Goal: Task Accomplishment & Management: Complete application form

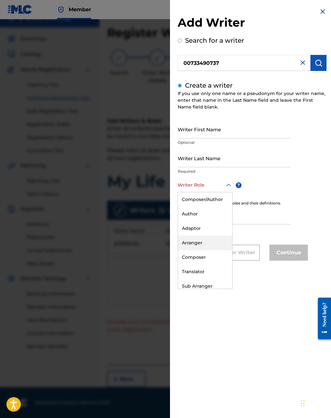
click at [194, 242] on div "Arranger" at bounding box center [205, 242] width 54 height 14
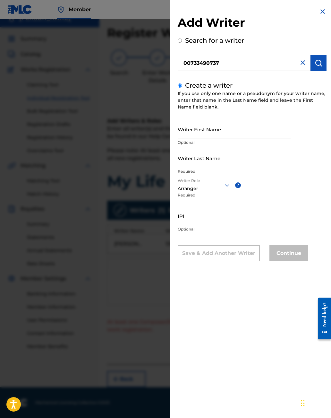
click at [200, 128] on input "Writer First Name" at bounding box center [234, 129] width 113 height 18
type input "[PERSON_NAME]"
click at [195, 162] on input "Writer Last Name" at bounding box center [234, 158] width 113 height 18
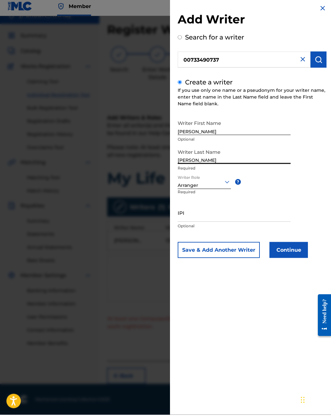
type input "[PERSON_NAME]"
click at [296, 252] on button "Continue" at bounding box center [288, 253] width 38 height 16
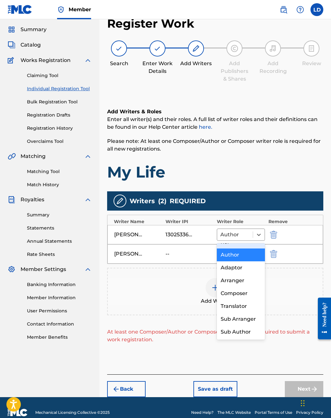
scroll to position [17, 0]
click at [241, 291] on div "Composer" at bounding box center [241, 293] width 48 height 13
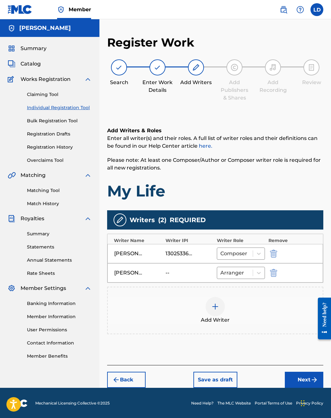
click at [311, 383] on img "submit" at bounding box center [315, 380] width 8 height 8
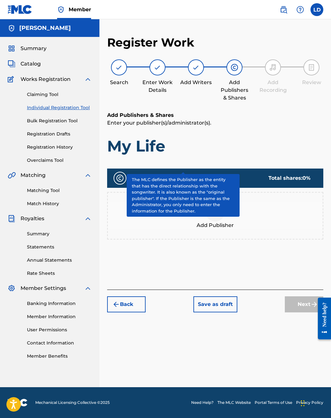
click at [185, 180] on span "?" at bounding box center [184, 177] width 5 height 5
click at [271, 216] on div "Add Publisher" at bounding box center [215, 215] width 215 height 27
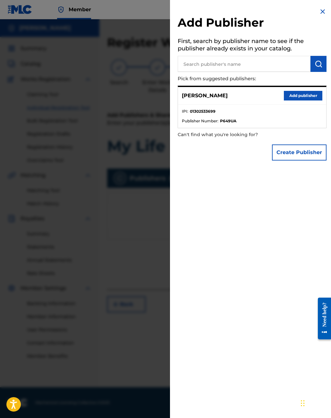
click at [305, 96] on button "Add publisher" at bounding box center [303, 96] width 38 height 10
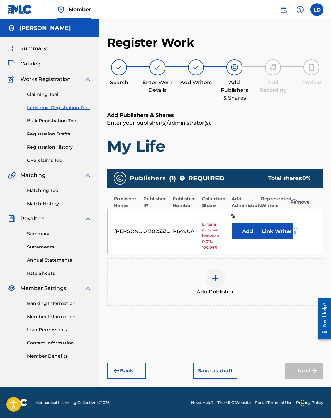
click at [213, 218] on input "text" at bounding box center [216, 216] width 29 height 8
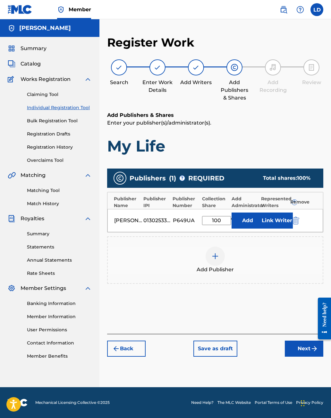
type input "100"
click at [219, 264] on div at bounding box center [215, 255] width 19 height 19
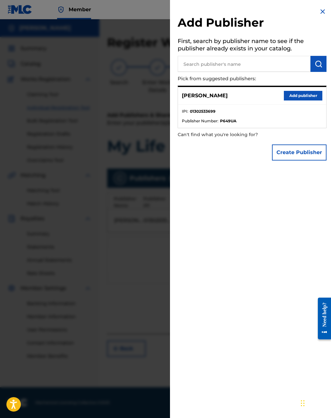
click at [297, 152] on button "Create Publisher" at bounding box center [299, 152] width 55 height 16
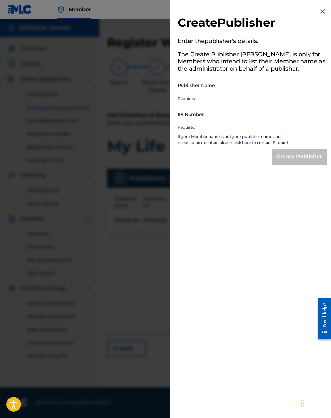
click at [211, 90] on input "Publisher Name" at bounding box center [232, 85] width 108 height 18
type input "[PERSON_NAME]"
click at [201, 115] on input "IPI Number" at bounding box center [232, 114] width 108 height 18
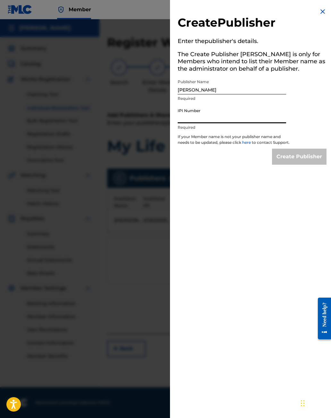
click at [245, 240] on div "Create Publisher Enter the publisher 's details. The Create Publisher button is…" at bounding box center [252, 209] width 164 height 418
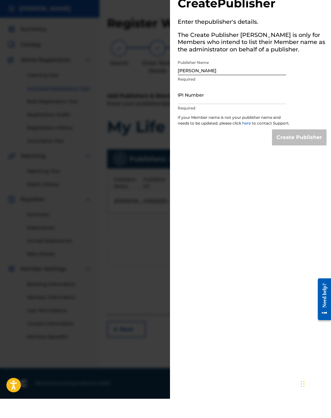
scroll to position [10, 0]
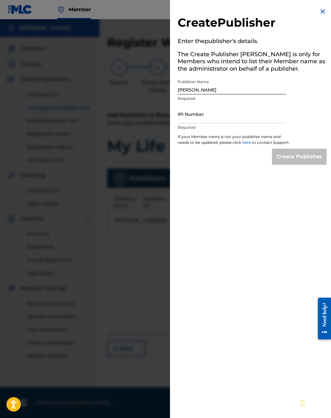
click at [258, 414] on div "Create Publisher Enter the publisher 's details. The Create Publisher button is…" at bounding box center [252, 209] width 164 height 418
click at [190, 115] on input "IPI Number" at bounding box center [232, 114] width 108 height 18
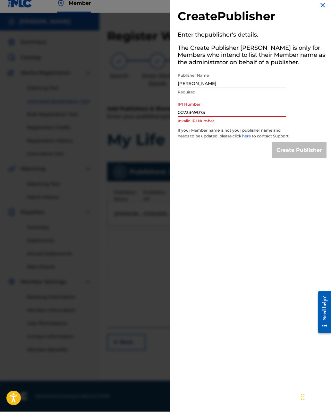
type input "00733490737"
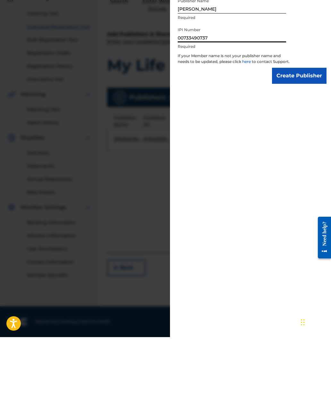
click at [299, 149] on input "Create Publisher" at bounding box center [299, 157] width 55 height 16
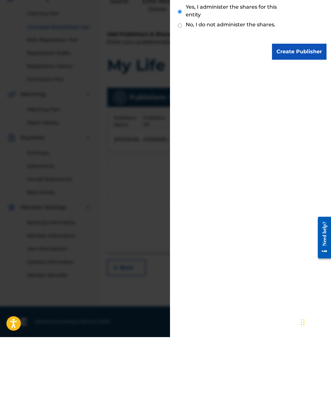
scroll to position [10, 0]
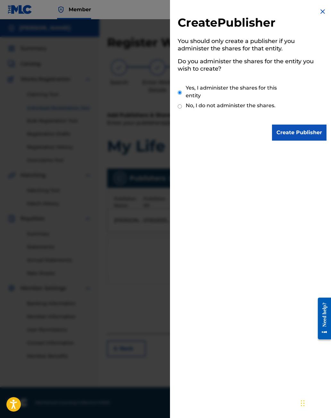
click at [299, 129] on input "Create Publisher" at bounding box center [299, 132] width 55 height 16
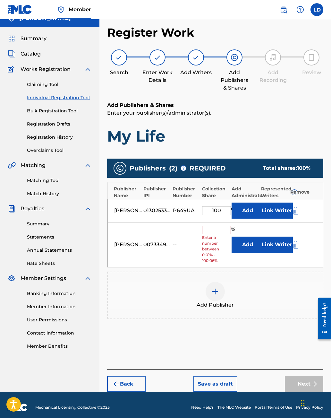
click at [213, 228] on input "text" at bounding box center [216, 230] width 29 height 8
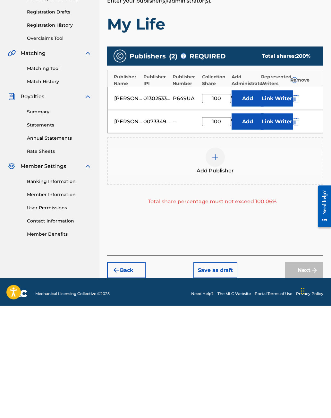
scroll to position [13, 0]
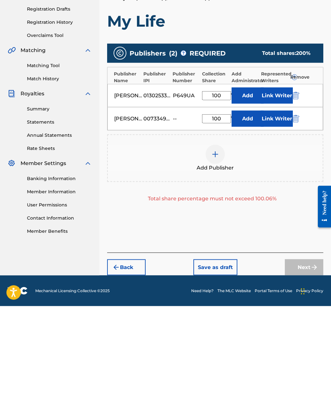
type input "100"
click at [225, 203] on input "100" at bounding box center [216, 207] width 29 height 9
type input "1"
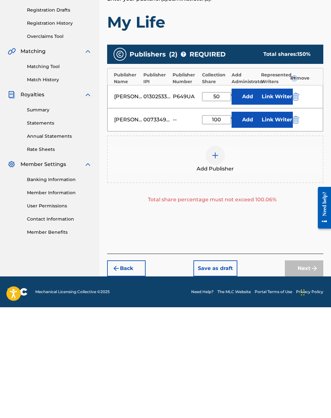
type input "50"
click at [233, 222] on button "Add" at bounding box center [248, 230] width 32 height 16
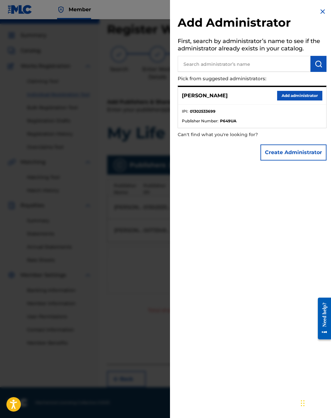
click at [136, 278] on div at bounding box center [165, 228] width 331 height 418
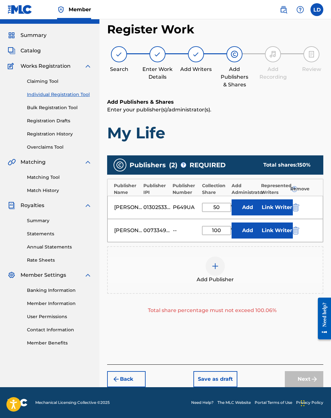
click at [222, 228] on input "100" at bounding box center [216, 230] width 29 height 9
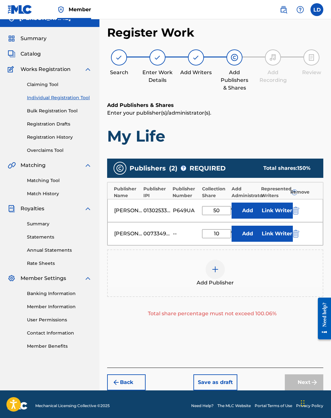
type input "1"
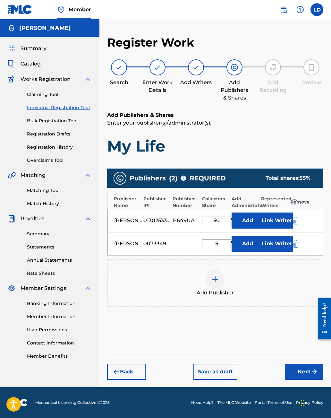
type input "50"
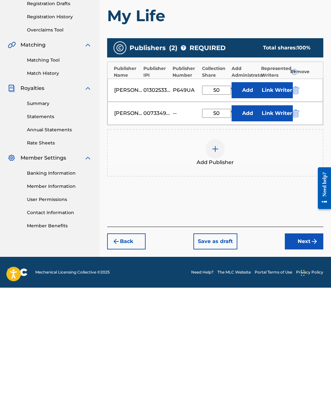
click at [304, 363] on button "Next" at bounding box center [304, 371] width 38 height 16
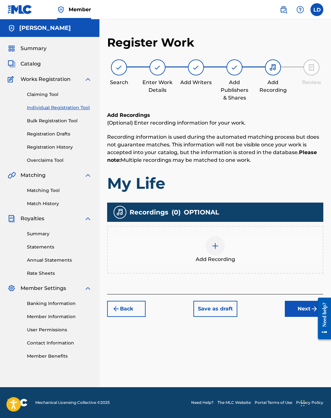
click at [302, 303] on button "Next" at bounding box center [304, 309] width 38 height 16
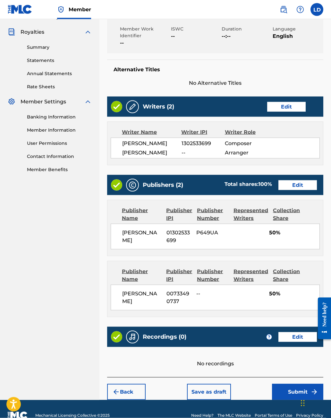
scroll to position [188, 0]
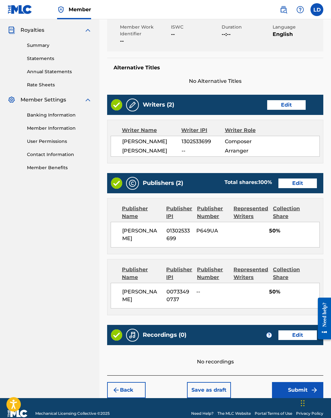
click at [287, 389] on button "Submit" at bounding box center [297, 390] width 51 height 16
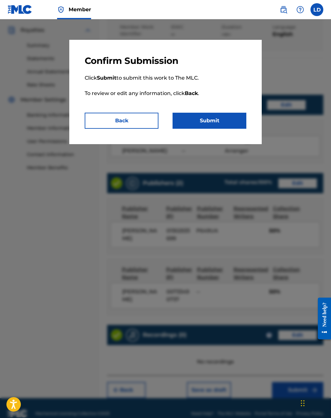
click at [226, 120] on button "Submit" at bounding box center [210, 121] width 74 height 16
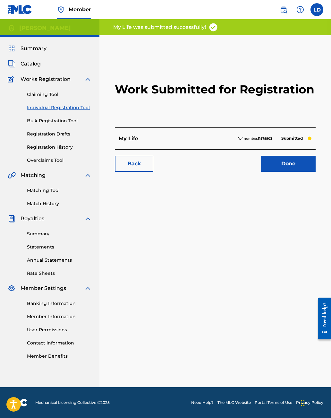
click at [289, 162] on link "Done" at bounding box center [288, 164] width 55 height 16
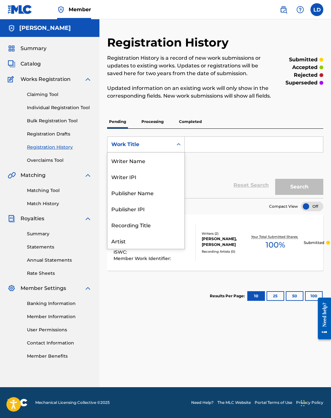
scroll to position [32, 0]
click at [210, 141] on input "Search Form" at bounding box center [254, 144] width 138 height 15
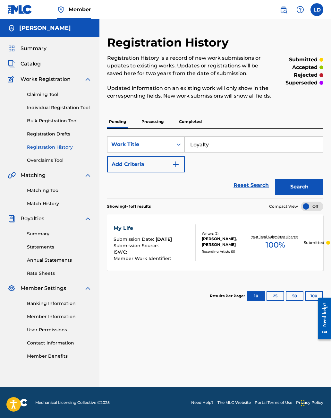
type input "Loyalty"
click at [303, 183] on button "Search" at bounding box center [299, 187] width 48 height 16
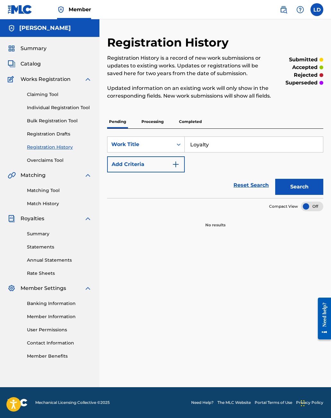
click at [303, 180] on button "Search" at bounding box center [299, 187] width 48 height 16
click at [177, 165] on img "Search Form" at bounding box center [176, 164] width 8 height 8
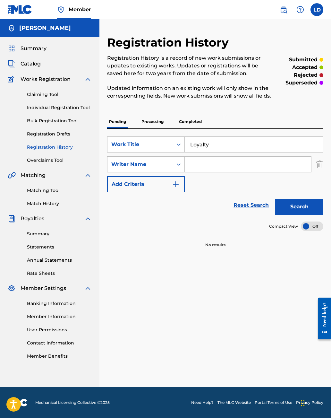
click at [230, 162] on input "Search Form" at bounding box center [248, 164] width 126 height 15
type input "[PERSON_NAME]"
click at [302, 203] on button "Search" at bounding box center [299, 207] width 48 height 16
click at [301, 205] on button "Search" at bounding box center [299, 207] width 48 height 16
click at [51, 92] on link "Claiming Tool" at bounding box center [59, 94] width 65 height 7
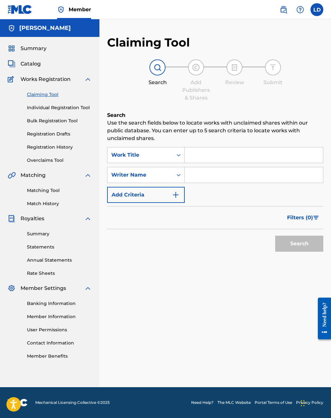
click at [228, 153] on input "Search Form" at bounding box center [254, 154] width 138 height 15
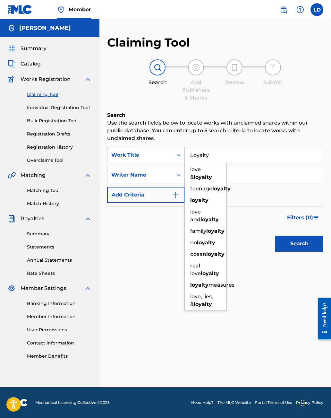
type input "Loyalty"
click at [300, 246] on button "Search" at bounding box center [299, 243] width 48 height 16
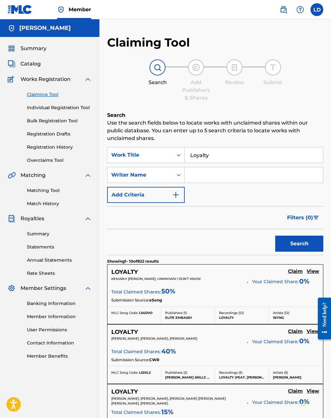
click at [209, 177] on input "Search Form" at bounding box center [254, 174] width 138 height 15
type input "Proscribe"
click at [303, 241] on button "Search" at bounding box center [299, 243] width 48 height 16
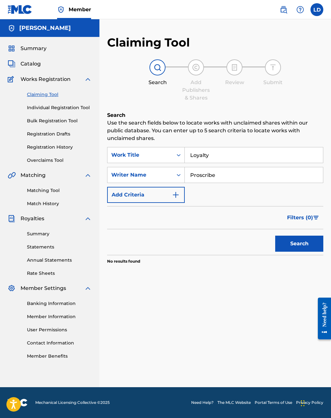
click at [292, 243] on button "Search" at bounding box center [299, 243] width 48 height 16
click at [175, 196] on img "Search Form" at bounding box center [176, 195] width 8 height 8
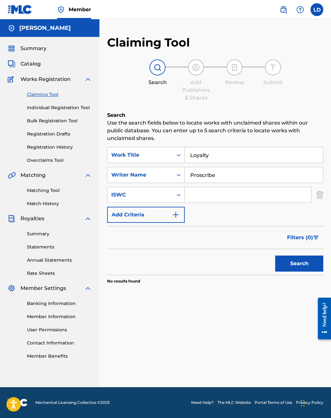
click at [321, 193] on img "Search Form" at bounding box center [319, 195] width 7 height 16
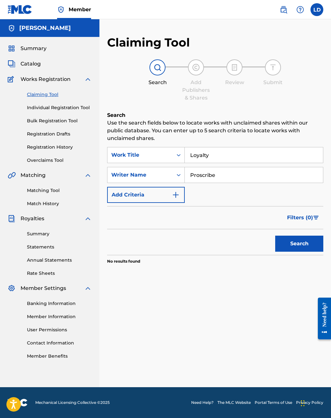
click at [85, 109] on link "Individual Registration Tool" at bounding box center [59, 107] width 65 height 7
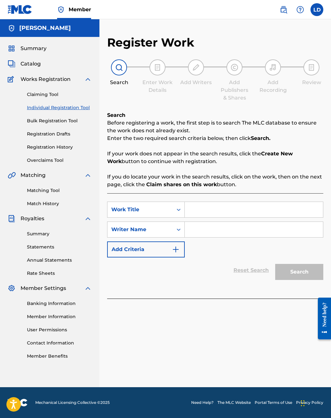
click at [208, 207] on input "Search Form" at bounding box center [254, 209] width 138 height 15
type input "Loyalty"
click at [225, 235] on input "Search Form" at bounding box center [254, 229] width 138 height 15
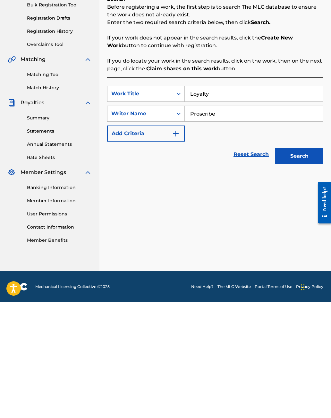
scroll to position [1, 0]
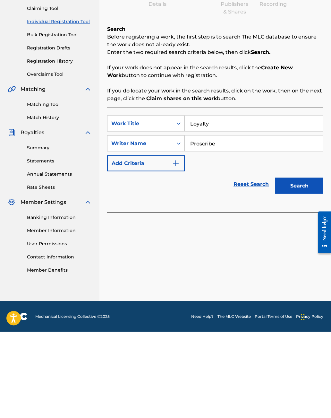
type input "Proscribe"
click at [299, 264] on button "Search" at bounding box center [299, 272] width 48 height 16
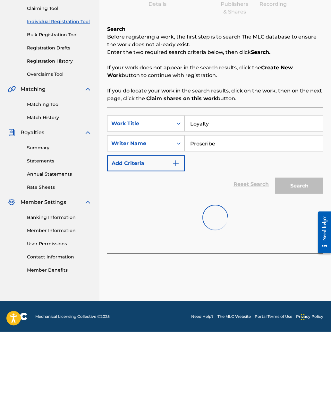
scroll to position [0, 0]
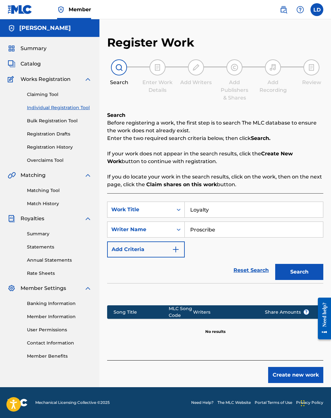
click at [285, 372] on button "Create new work" at bounding box center [295, 375] width 55 height 16
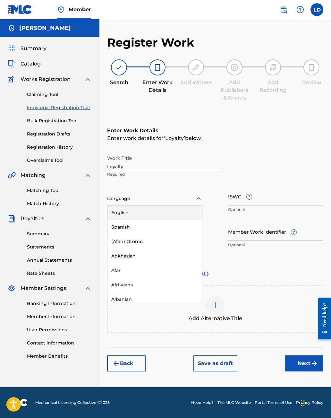
click at [185, 215] on div "English" at bounding box center [154, 212] width 95 height 14
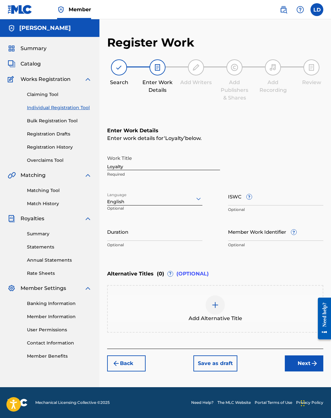
click at [298, 362] on button "Next" at bounding box center [304, 363] width 38 height 16
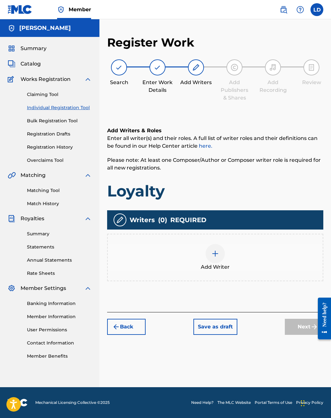
click at [224, 257] on div at bounding box center [215, 253] width 19 height 19
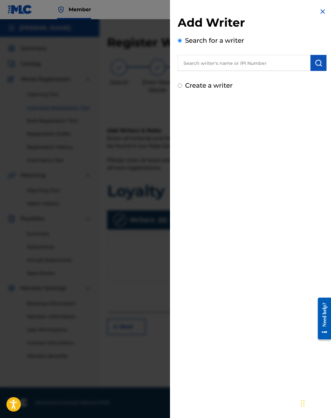
click at [250, 60] on input "text" at bounding box center [244, 63] width 133 height 16
type input "01302533699"
click at [321, 56] on button "submit" at bounding box center [319, 63] width 16 height 16
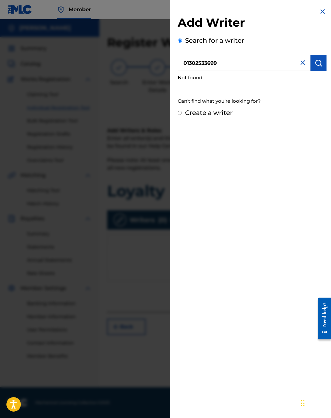
click at [226, 113] on label "Create a writer" at bounding box center [208, 113] width 47 height 8
radio input "true"
click at [182, 113] on input "Create a writer" at bounding box center [180, 113] width 4 height 4
radio input "false"
radio input "true"
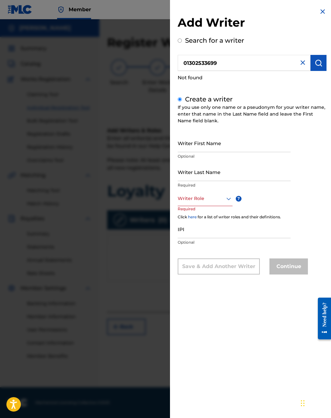
click at [226, 144] on input "Writer First Name" at bounding box center [234, 143] width 113 height 18
type input "Lauren"
click at [217, 170] on input "Writer Last Name" at bounding box center [234, 172] width 113 height 18
type input "Deville"
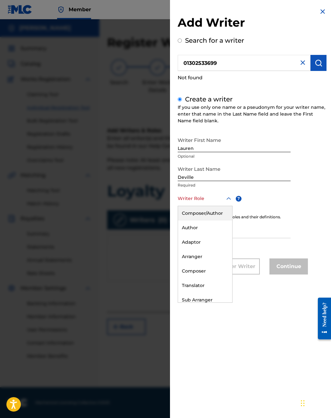
click at [210, 211] on div "Composer/Author" at bounding box center [205, 213] width 54 height 14
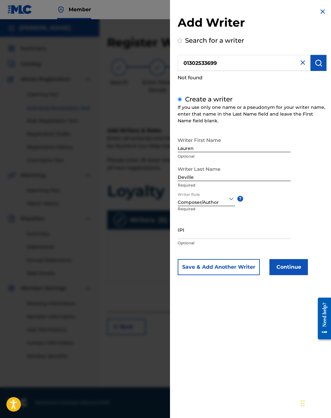
click at [200, 234] on input "IPI" at bounding box center [234, 229] width 113 height 18
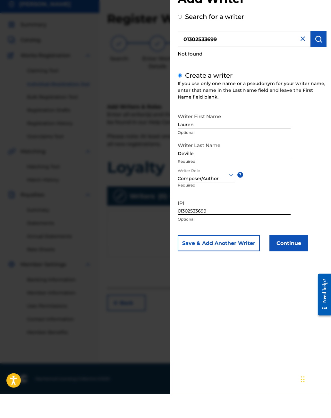
type input "01302533699"
click at [286, 259] on button "Continue" at bounding box center [288, 267] width 38 height 16
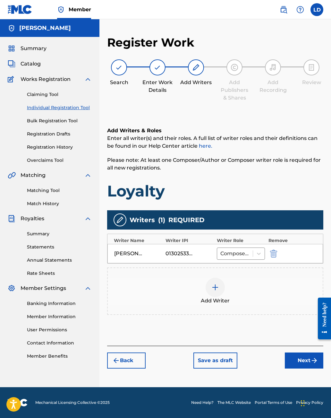
click at [217, 290] on img at bounding box center [215, 287] width 8 height 8
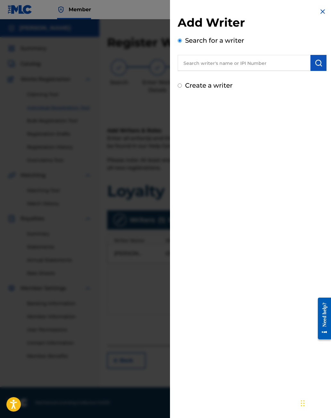
click at [213, 89] on label "Create a writer" at bounding box center [208, 85] width 47 height 8
radio input "true"
click at [182, 88] on input "Create a writer" at bounding box center [180, 85] width 4 height 4
radio input "false"
radio input "true"
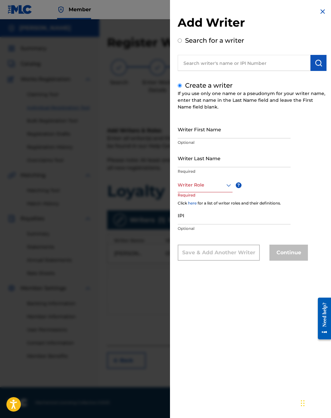
click at [215, 133] on input "Writer First Name" at bounding box center [234, 129] width 113 height 18
type input "[PERSON_NAME]"
click at [213, 164] on input "Writer Last Name" at bounding box center [234, 158] width 113 height 18
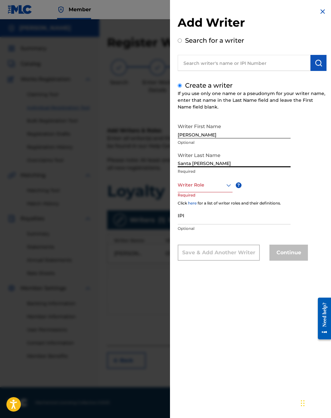
type input "Santa [PERSON_NAME]"
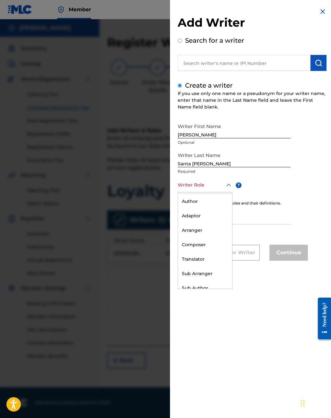
scroll to position [13, 0]
click at [199, 231] on div "Arranger" at bounding box center [205, 230] width 54 height 14
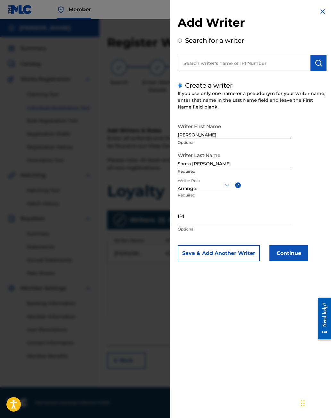
click at [212, 220] on input "IPI" at bounding box center [234, 216] width 113 height 18
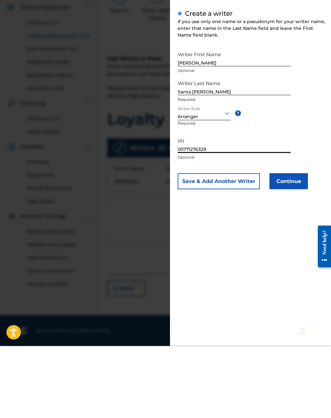
type input "00771276329"
click at [286, 245] on button "Continue" at bounding box center [288, 253] width 38 height 16
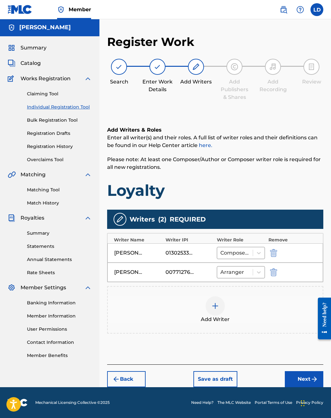
click at [307, 371] on button "Next" at bounding box center [304, 379] width 38 height 16
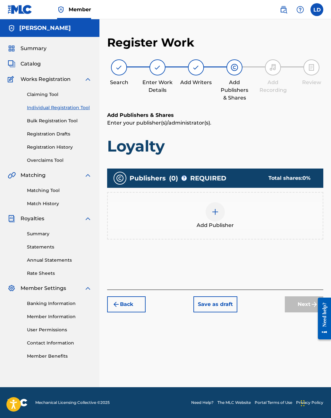
click at [298, 174] on div "Total shares: 0 %" at bounding box center [289, 178] width 42 height 8
click at [237, 215] on div "Add Publisher" at bounding box center [215, 215] width 215 height 27
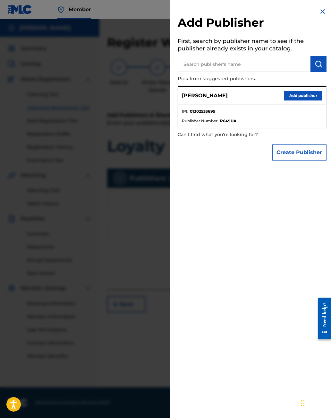
click at [250, 100] on div "[PERSON_NAME] Add publisher" at bounding box center [252, 96] width 148 height 18
click at [309, 93] on button "Add publisher" at bounding box center [303, 96] width 38 height 10
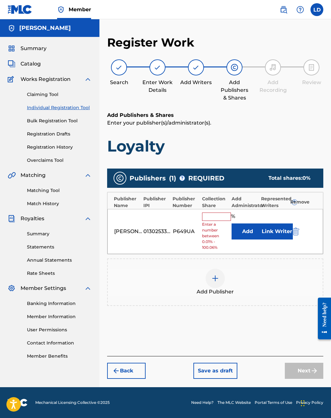
click at [214, 212] on input "text" at bounding box center [216, 216] width 29 height 8
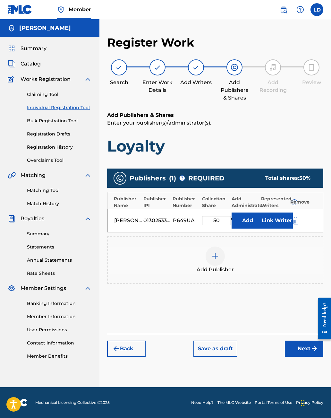
type input "50"
click at [220, 246] on div at bounding box center [215, 255] width 19 height 19
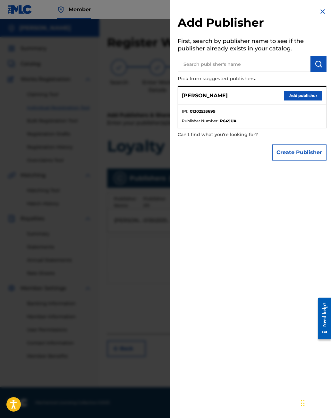
click at [313, 154] on button "Create Publisher" at bounding box center [299, 152] width 55 height 16
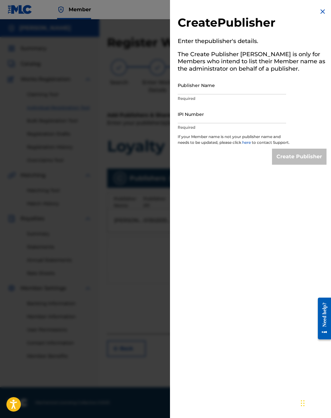
click at [246, 89] on input "Publisher Name" at bounding box center [232, 85] width 108 height 18
click at [326, 11] on img at bounding box center [323, 12] width 8 height 8
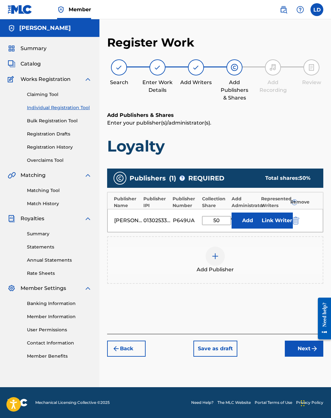
click at [296, 217] on img "submit" at bounding box center [295, 221] width 7 height 8
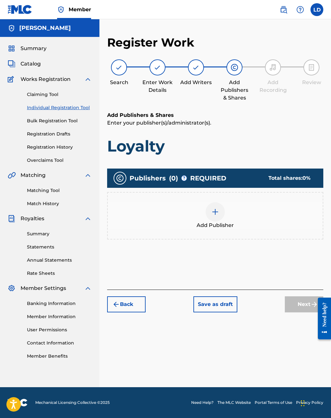
click at [304, 296] on div "Next" at bounding box center [304, 304] width 38 height 16
click at [215, 208] on img at bounding box center [215, 212] width 8 height 8
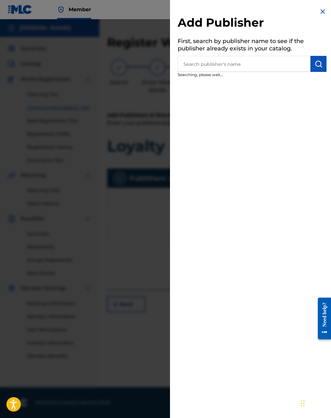
click at [251, 68] on input "text" at bounding box center [244, 64] width 133 height 16
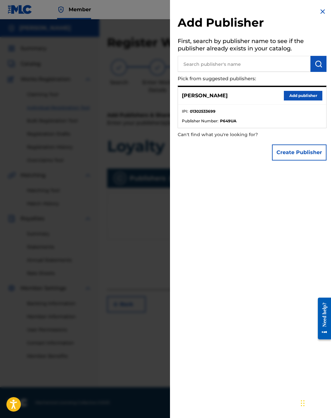
click at [304, 96] on button "Add publisher" at bounding box center [303, 96] width 38 height 10
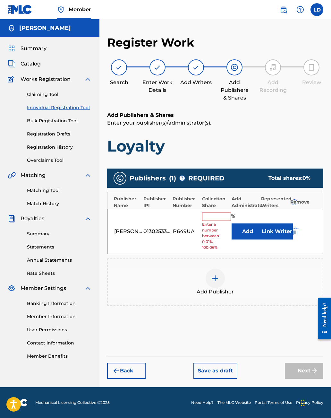
click at [217, 212] on input "text" at bounding box center [216, 216] width 29 height 8
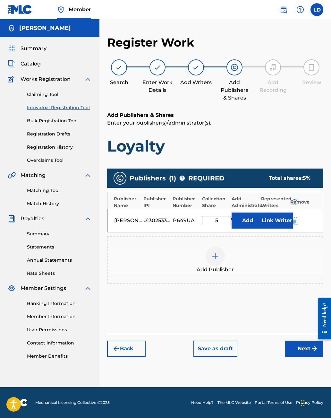
type input "50"
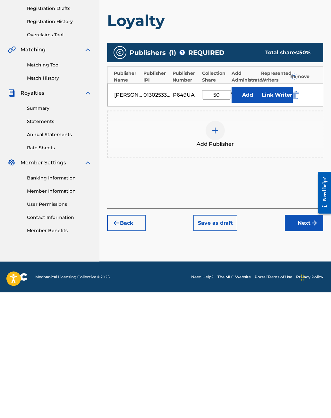
click at [297, 340] on button "Next" at bounding box center [304, 348] width 38 height 16
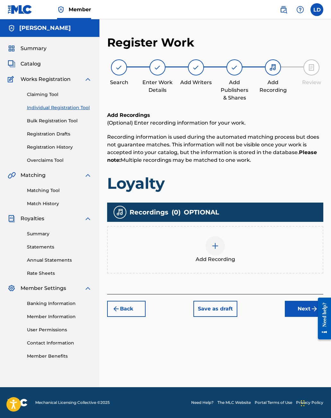
click at [299, 301] on button "Next" at bounding box center [304, 309] width 38 height 16
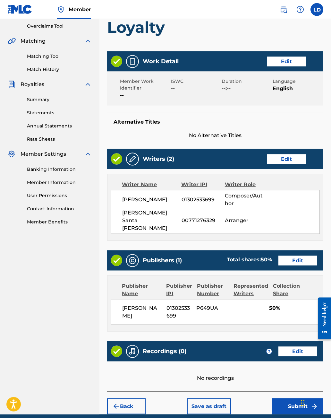
scroll to position [135, 0]
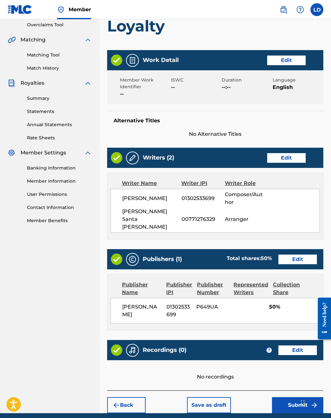
click at [299, 254] on button "Edit" at bounding box center [297, 259] width 38 height 10
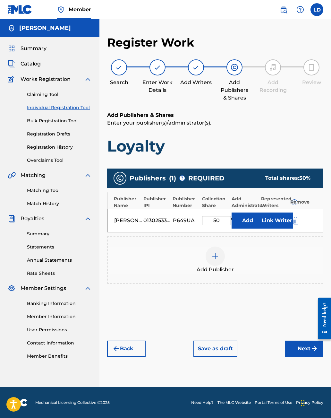
click at [216, 259] on img at bounding box center [215, 256] width 8 height 8
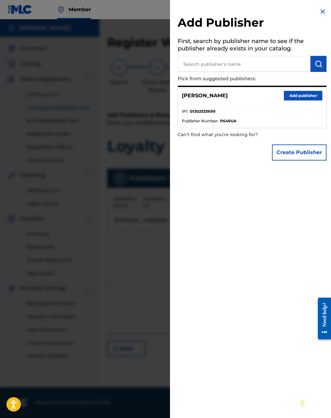
click at [261, 61] on input "text" at bounding box center [244, 64] width 133 height 16
type input "Santac"
click at [308, 154] on button "Create Publisher" at bounding box center [299, 152] width 55 height 16
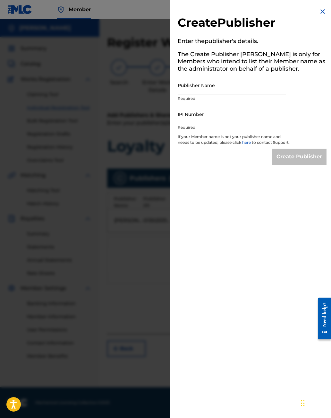
click at [242, 88] on input "Publisher Name" at bounding box center [232, 85] width 108 height 18
type input "[PERSON_NAME] Santa [PERSON_NAME]"
click at [233, 114] on input "IPI Number" at bounding box center [232, 114] width 108 height 18
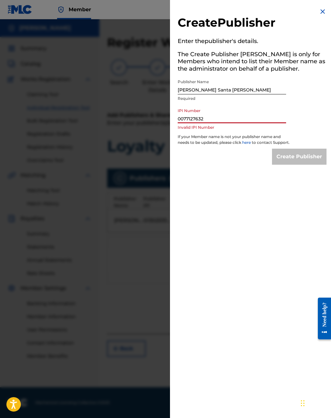
type input "00771276329"
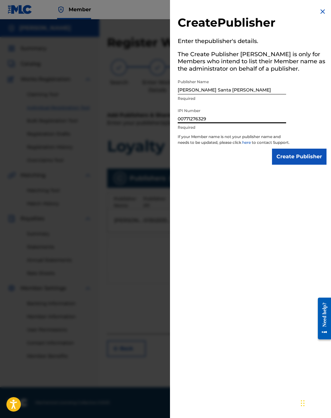
click at [307, 158] on input "Create Publisher" at bounding box center [299, 157] width 55 height 16
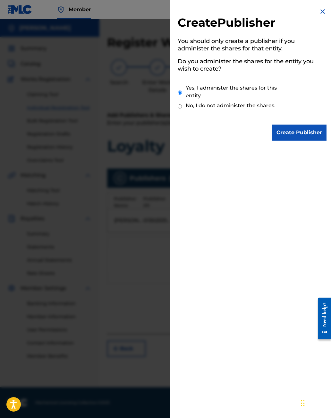
click at [313, 132] on input "Create Publisher" at bounding box center [299, 132] width 55 height 16
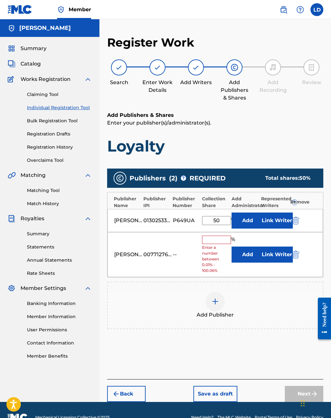
click at [218, 238] on input "text" at bounding box center [216, 239] width 29 height 8
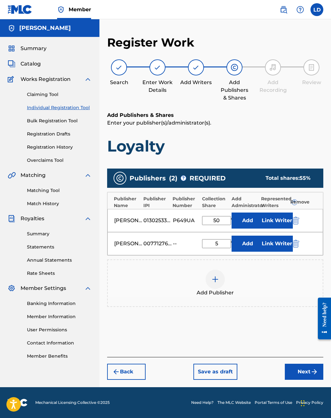
type input "50"
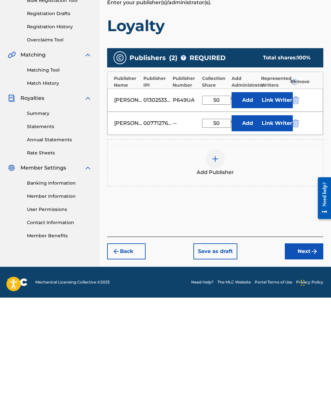
click at [305, 363] on button "Next" at bounding box center [304, 371] width 38 height 16
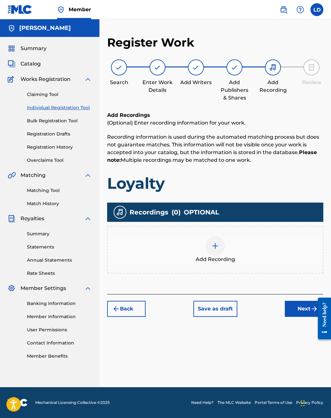
click at [311, 306] on img "submit" at bounding box center [315, 309] width 8 height 8
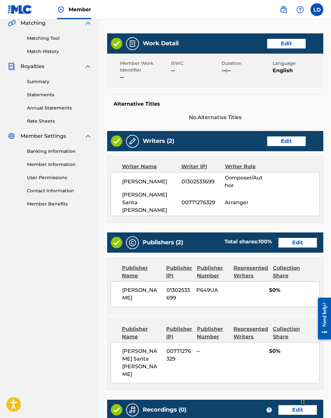
scroll to position [196, 0]
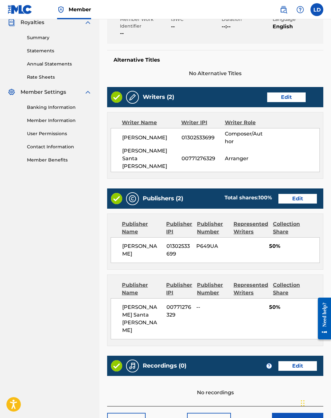
click at [294, 413] on button "Submit" at bounding box center [297, 421] width 51 height 16
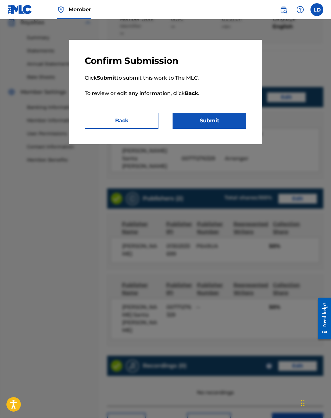
click at [229, 127] on button "Submit" at bounding box center [210, 121] width 74 height 16
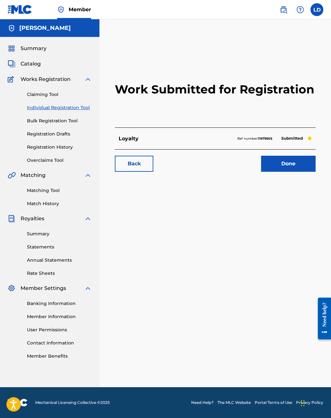
click at [56, 95] on link "Claiming Tool" at bounding box center [59, 94] width 65 height 7
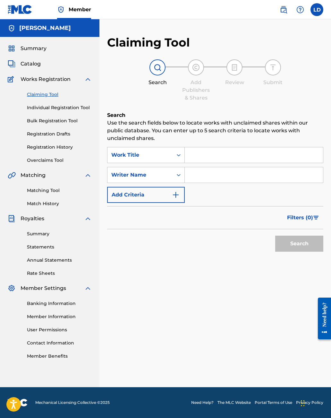
click at [207, 154] on input "Search Form" at bounding box center [254, 154] width 138 height 15
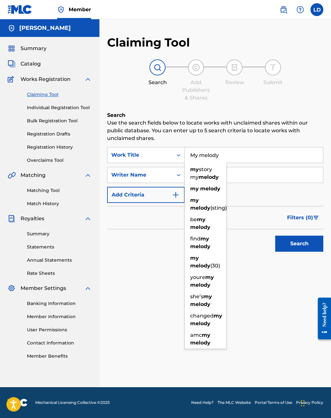
type input "My melody"
click at [253, 271] on div "Search Use the search fields below to locate works with unclaimed shares within…" at bounding box center [215, 198] width 216 height 175
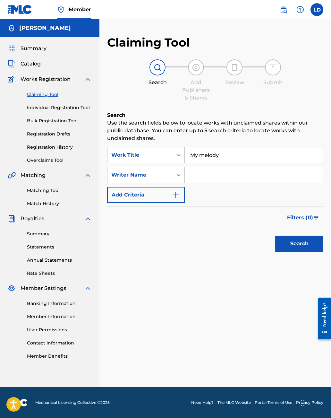
click at [297, 247] on button "Search" at bounding box center [299, 243] width 48 height 16
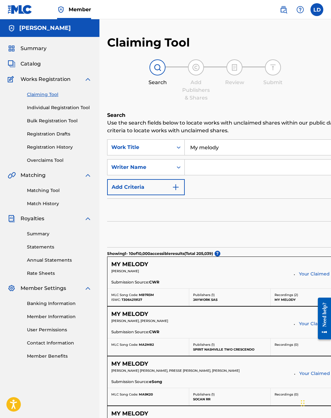
click at [217, 169] on input "Search Form" at bounding box center [309, 166] width 249 height 15
type input "[PERSON_NAME]"
click at [268, 238] on div "Search" at bounding box center [270, 234] width 327 height 26
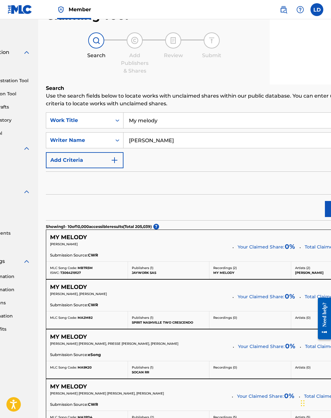
scroll to position [0, 61]
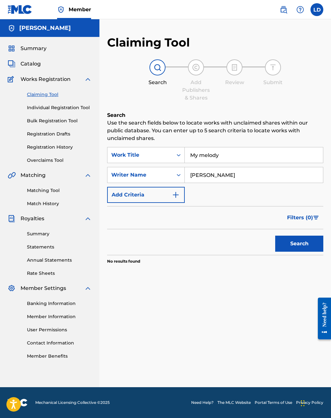
click at [304, 242] on button "Search" at bounding box center [299, 243] width 48 height 16
click at [177, 198] on img "Search Form" at bounding box center [176, 195] width 8 height 8
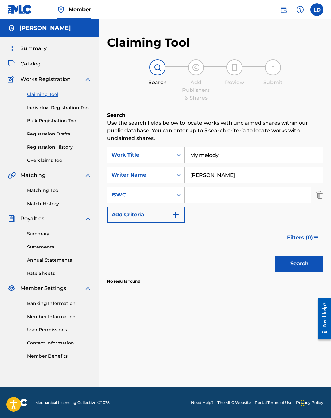
click at [321, 195] on img "Search Form" at bounding box center [319, 195] width 7 height 16
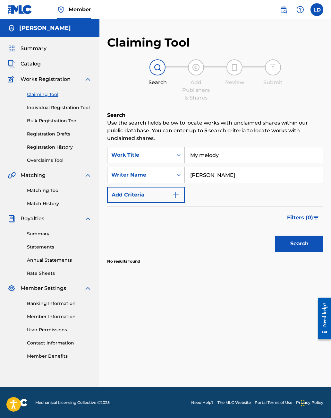
scroll to position [10, 0]
click at [303, 235] on button "Search" at bounding box center [299, 243] width 48 height 16
click at [15, 230] on div "Summary Statements Annual Statements Rate Sheets" at bounding box center [50, 249] width 84 height 54
click at [6, 250] on div "Summary Catalog Works Registration Claiming Tool Individual Registration Tool B…" at bounding box center [49, 202] width 99 height 330
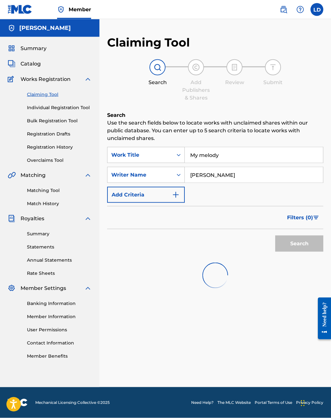
scroll to position [2, 0]
click at [242, 303] on div "Search Use the search fields below to locate works with unclaimed shares within…" at bounding box center [215, 219] width 216 height 217
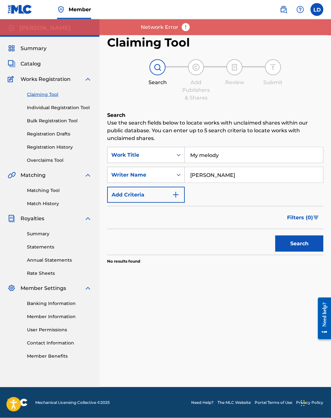
scroll to position [2, 0]
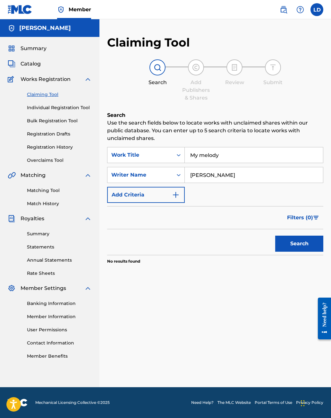
click at [294, 237] on button "Search" at bounding box center [299, 243] width 48 height 16
click at [38, 92] on link "Claiming Tool" at bounding box center [59, 94] width 65 height 7
click at [253, 170] on input "[PERSON_NAME]" at bounding box center [254, 174] width 138 height 15
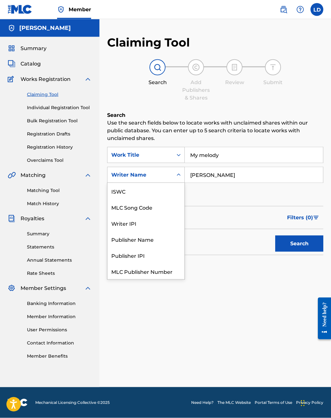
scroll to position [16, 0]
click at [236, 170] on input "[PERSON_NAME]" at bounding box center [254, 174] width 138 height 15
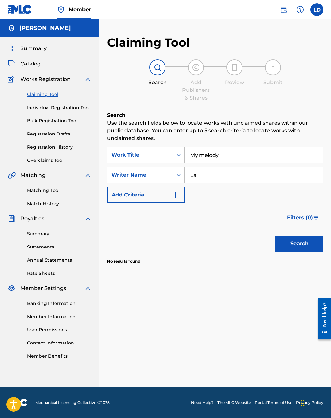
type input "L"
type input "Proscribe"
click at [291, 237] on button "Search" at bounding box center [299, 243] width 48 height 16
click at [134, 187] on button "Add Criteria" at bounding box center [146, 195] width 78 height 16
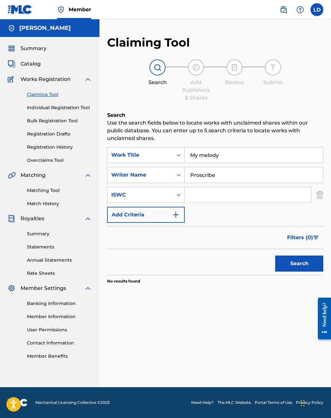
click at [315, 187] on div "SearchWithCriteria4b296288-bb32-4b9b-9ab7-689a88f6120c ISWC" at bounding box center [215, 195] width 216 height 16
click at [318, 189] on img "Search Form" at bounding box center [319, 195] width 7 height 16
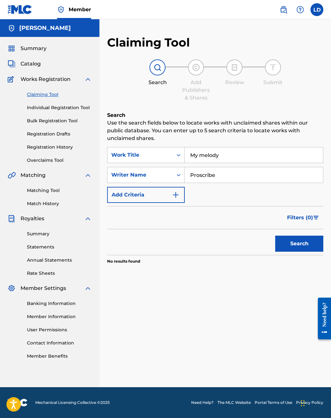
click at [316, 167] on input "Proscribe" at bounding box center [254, 174] width 138 height 15
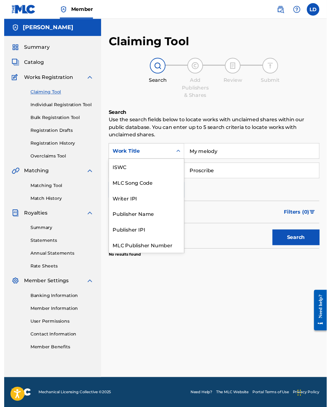
scroll to position [16, 0]
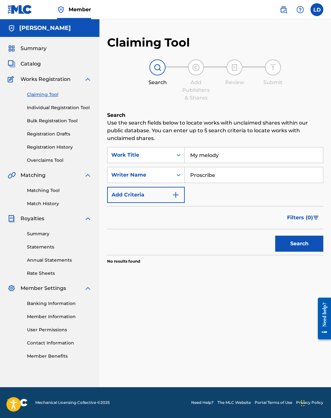
click at [292, 235] on button "Search" at bounding box center [299, 243] width 48 height 16
click at [58, 230] on link "Summary" at bounding box center [59, 233] width 65 height 7
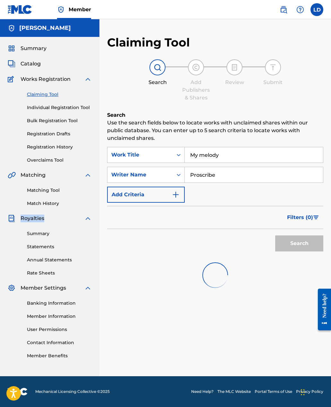
click at [117, 288] on div "Search Use the search fields below to locate works with unclaimed shares within…" at bounding box center [215, 219] width 216 height 217
click at [35, 75] on span "Works Registration" at bounding box center [46, 79] width 50 height 8
click at [26, 60] on span "Catalog" at bounding box center [31, 64] width 20 height 8
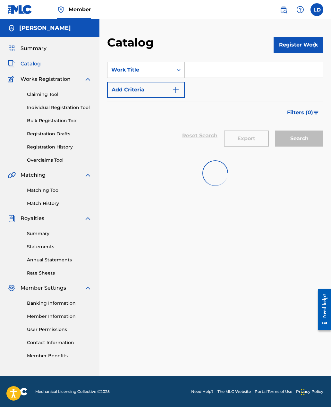
click at [29, 62] on span "Catalog" at bounding box center [31, 64] width 20 height 8
click at [287, 40] on button "Register Work" at bounding box center [299, 45] width 50 height 16
click at [282, 64] on link "Individual" at bounding box center [299, 65] width 50 height 15
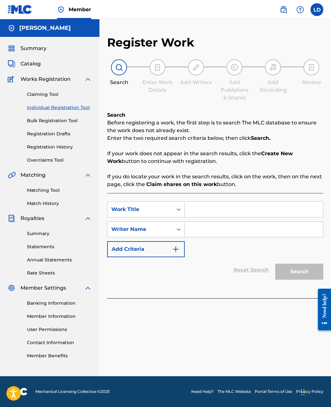
click at [152, 205] on div "Work Title" at bounding box center [139, 209] width 65 height 12
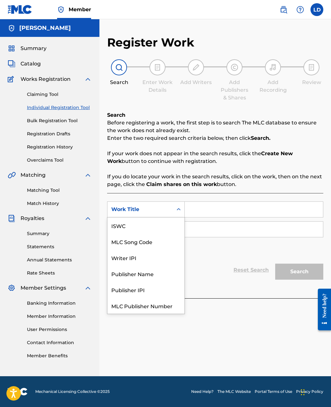
scroll to position [16, 0]
click at [201, 211] on input "Search Form" at bounding box center [254, 209] width 138 height 15
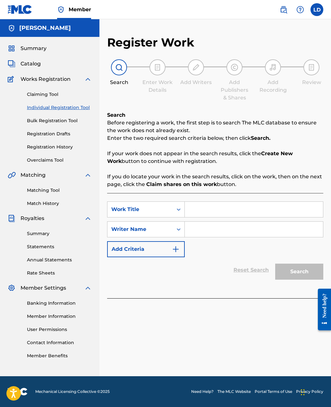
scroll to position [10, 0]
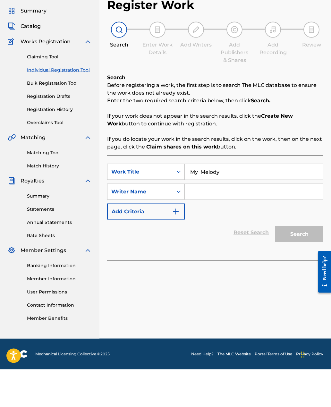
type input "My Melody"
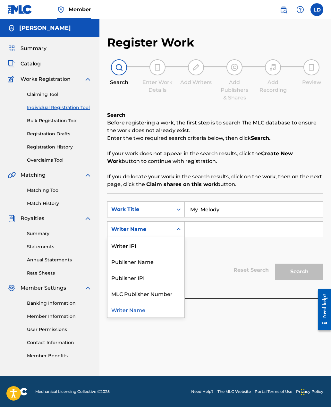
click at [191, 222] on input "Search Form" at bounding box center [254, 229] width 138 height 15
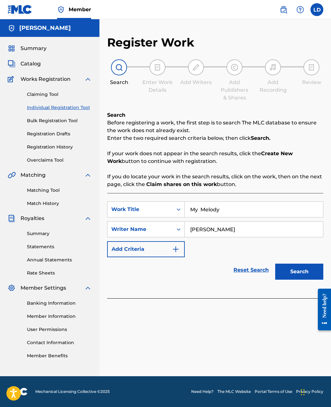
type input "[PERSON_NAME]"
click at [298, 264] on button "Search" at bounding box center [299, 272] width 48 height 16
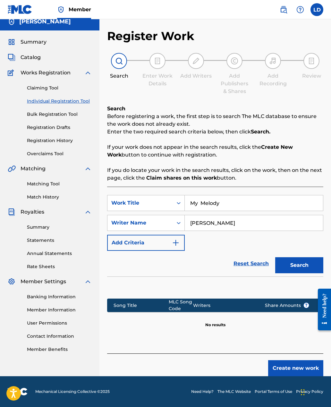
click at [297, 360] on button "Create new work" at bounding box center [295, 368] width 55 height 16
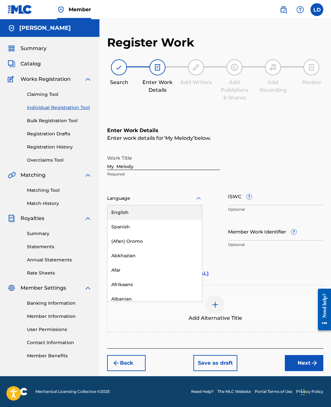
click at [122, 205] on div "English" at bounding box center [154, 212] width 95 height 14
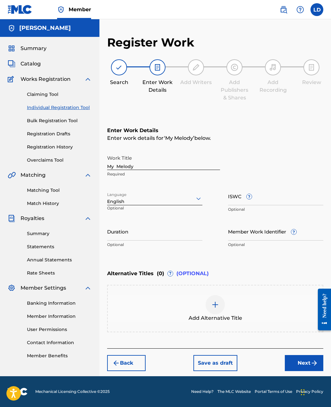
click at [309, 355] on button "Next" at bounding box center [304, 363] width 38 height 16
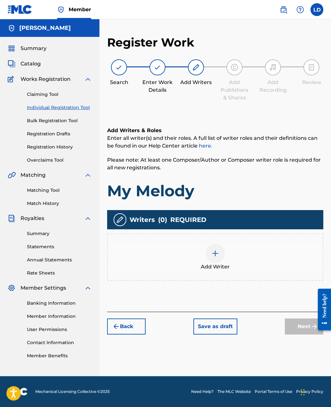
click at [214, 250] on img at bounding box center [215, 254] width 8 height 8
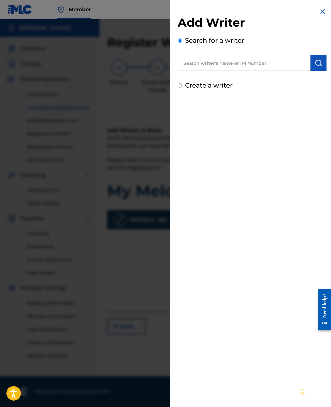
click at [192, 65] on input "text" at bounding box center [244, 63] width 133 height 16
click at [195, 82] on div "[PERSON_NAME] ine" at bounding box center [244, 78] width 132 height 12
type input "[PERSON_NAME]"
click at [314, 68] on button "submit" at bounding box center [319, 63] width 16 height 16
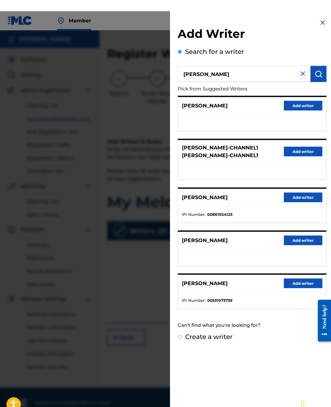
scroll to position [0, 0]
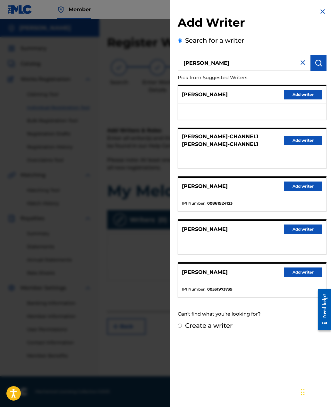
click at [300, 58] on input "[PERSON_NAME]" at bounding box center [244, 63] width 133 height 16
click at [320, 15] on img at bounding box center [323, 12] width 8 height 8
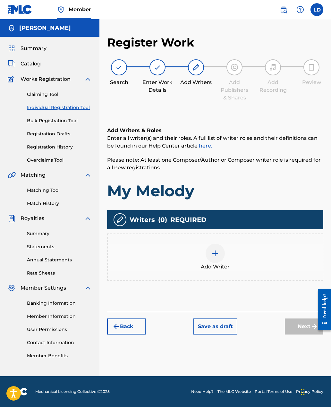
click at [219, 252] on img at bounding box center [215, 254] width 8 height 8
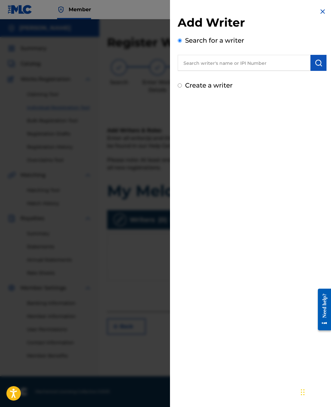
click at [263, 66] on input "text" at bounding box center [244, 63] width 133 height 16
type input "01302533699"
click at [320, 64] on img "submit" at bounding box center [319, 63] width 8 height 8
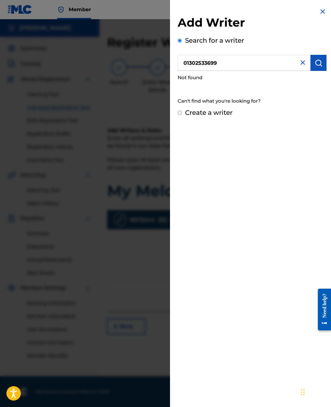
click at [217, 116] on label "Create a writer" at bounding box center [208, 113] width 47 height 8
radio input "true"
click at [182, 115] on input "Create a writer" at bounding box center [180, 113] width 4 height 4
radio input "false"
radio input "true"
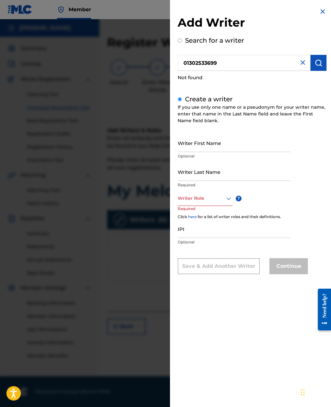
click at [215, 142] on input "Writer First Name" at bounding box center [234, 143] width 113 height 18
type input "Lauren"
click at [206, 170] on input "Writer Last Name" at bounding box center [234, 172] width 113 height 18
type input "Deville"
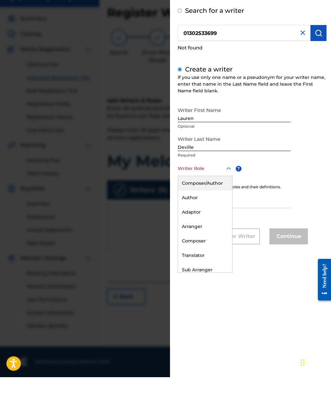
click at [218, 206] on div "Composer/Author" at bounding box center [205, 213] width 54 height 14
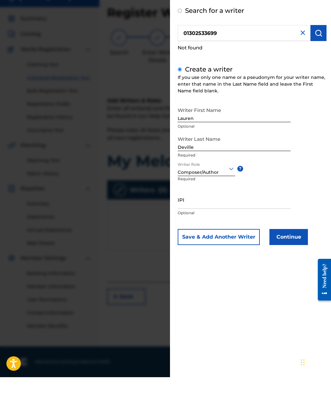
scroll to position [21, 0]
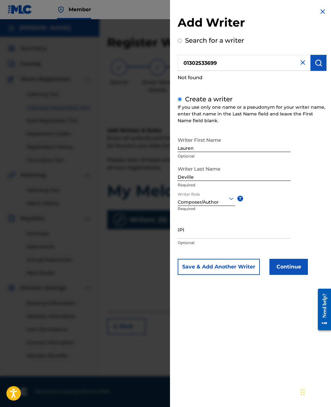
click at [198, 230] on input "IPI" at bounding box center [234, 229] width 113 height 18
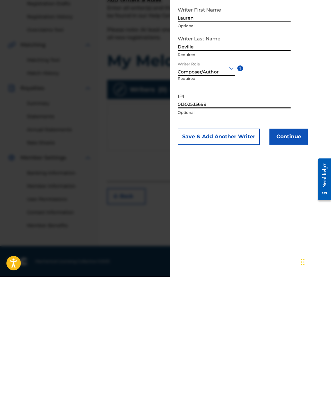
type input "01302533699"
click at [288, 259] on button "Continue" at bounding box center [288, 267] width 38 height 16
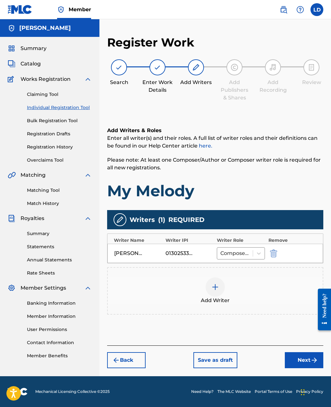
click at [301, 352] on button "Next" at bounding box center [304, 360] width 38 height 16
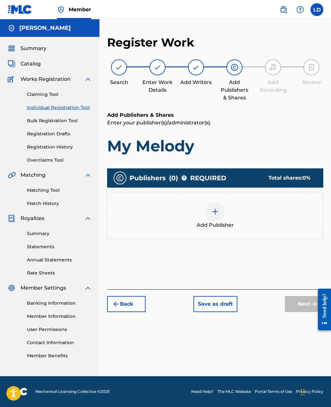
click at [214, 208] on img at bounding box center [215, 212] width 8 height 8
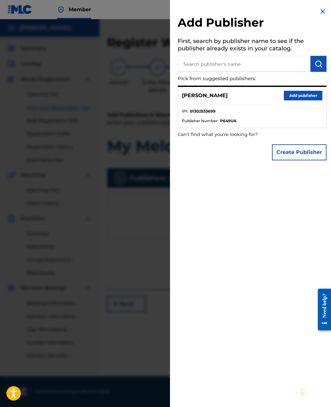
click at [226, 101] on div "[PERSON_NAME] Add publisher" at bounding box center [252, 96] width 148 height 18
click at [302, 94] on button "Add publisher" at bounding box center [303, 96] width 38 height 10
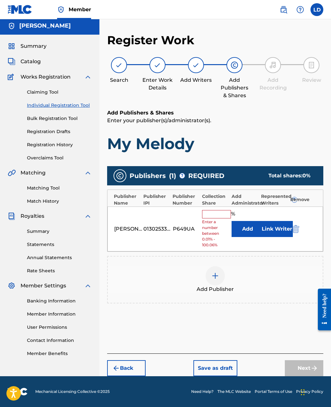
click at [217, 210] on input "text" at bounding box center [216, 214] width 29 height 8
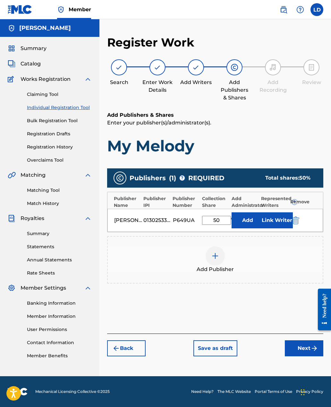
type input "50"
click at [217, 252] on img at bounding box center [215, 256] width 8 height 8
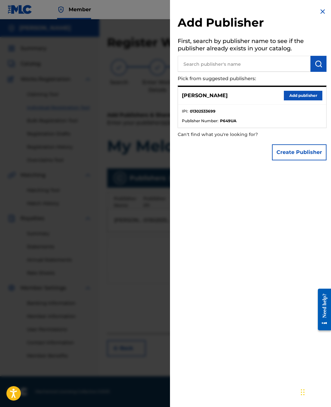
click at [245, 61] on input "text" at bounding box center [244, 64] width 133 height 16
click at [299, 157] on button "Create Publisher" at bounding box center [299, 152] width 55 height 16
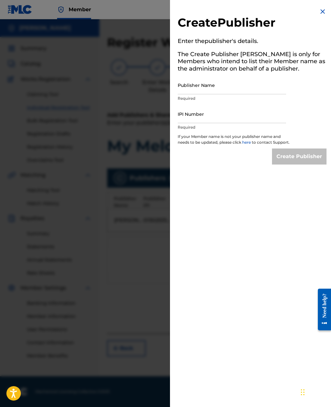
click at [226, 87] on input "Publisher Name" at bounding box center [232, 85] width 108 height 18
type input "[PERSON_NAME]"
click at [305, 114] on div "Create Publisher Enter the publisher 's details. The Create Publisher button is…" at bounding box center [252, 86] width 164 height 172
click at [223, 117] on input "IPI Number" at bounding box center [232, 114] width 108 height 18
click at [237, 199] on div "Create Publisher Enter the publisher 's details. The Create Publisher button is…" at bounding box center [252, 203] width 164 height 407
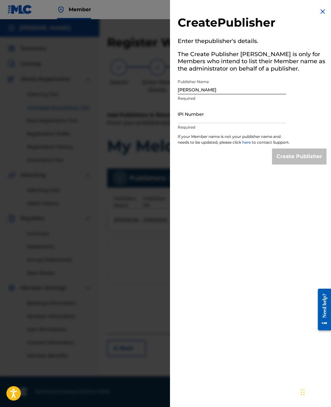
click at [254, 135] on p "If your Member name is not your publisher name and needs to be updated, please …" at bounding box center [234, 141] width 112 height 15
click at [209, 117] on input "IPI Number" at bounding box center [232, 114] width 108 height 18
type input "0733490737"
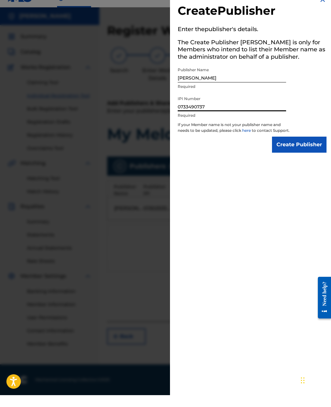
click at [291, 150] on input "Create Publisher" at bounding box center [299, 157] width 55 height 16
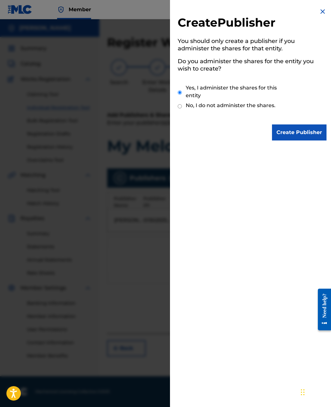
click at [286, 130] on input "Create Publisher" at bounding box center [299, 132] width 55 height 16
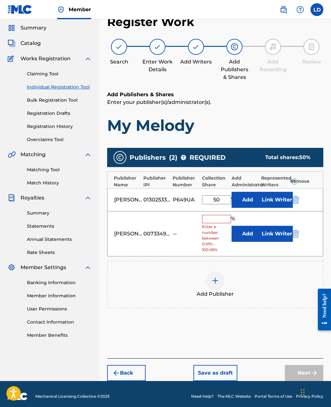
click at [214, 217] on input "text" at bounding box center [216, 219] width 29 height 8
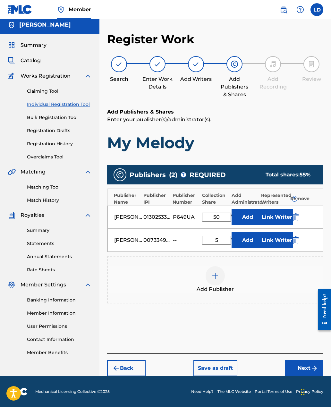
type input "50"
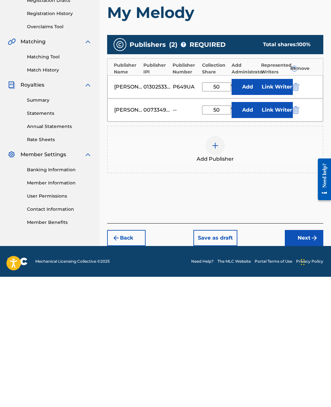
click at [301, 360] on button "Next" at bounding box center [304, 368] width 38 height 16
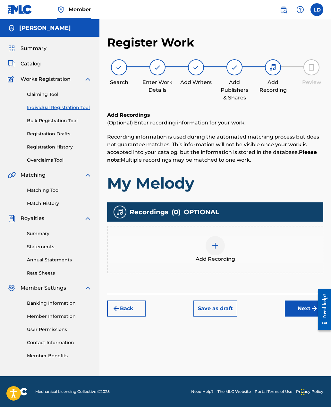
click at [301, 301] on button "Next" at bounding box center [304, 309] width 38 height 16
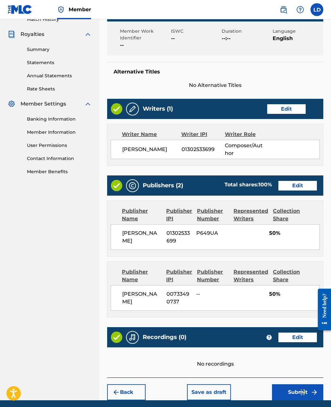
scroll to position [187, 0]
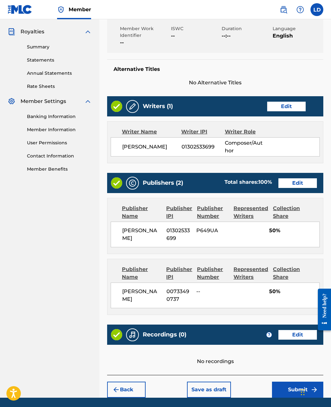
click at [289, 388] on button "Submit" at bounding box center [297, 390] width 51 height 16
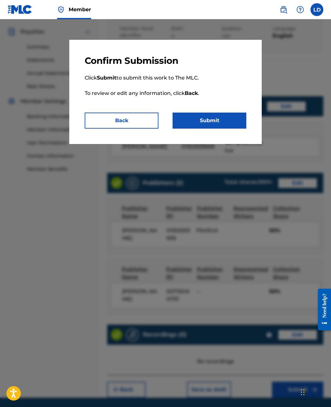
click at [204, 113] on button "Submit" at bounding box center [210, 121] width 74 height 16
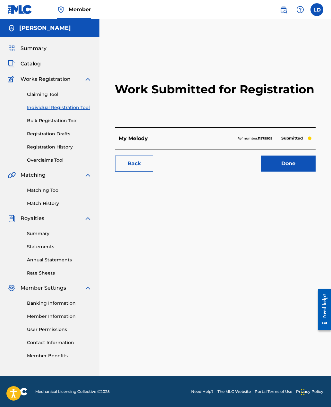
click at [24, 60] on span "Catalog" at bounding box center [31, 64] width 20 height 8
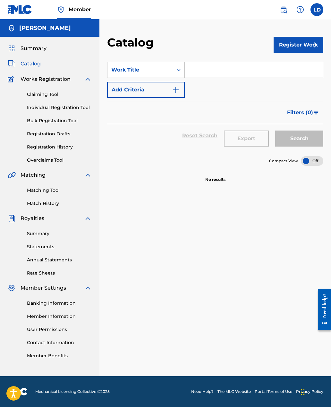
click at [29, 66] on span "Catalog" at bounding box center [31, 64] width 20 height 8
click at [23, 64] on span "Catalog" at bounding box center [31, 64] width 20 height 8
click at [23, 63] on span "Catalog" at bounding box center [31, 64] width 20 height 8
click at [222, 74] on input "Search Form" at bounding box center [254, 69] width 138 height 15
click at [286, 42] on button "Register Work" at bounding box center [299, 45] width 50 height 16
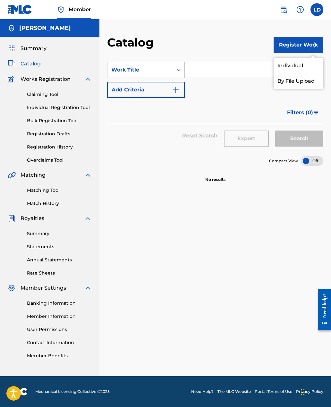
click at [292, 66] on link "Individual" at bounding box center [299, 65] width 50 height 15
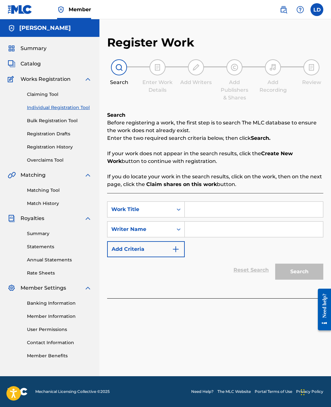
click at [196, 206] on input "Search Form" at bounding box center [254, 209] width 138 height 15
type input "Outkast"
click at [202, 230] on input "Search Form" at bounding box center [254, 229] width 138 height 15
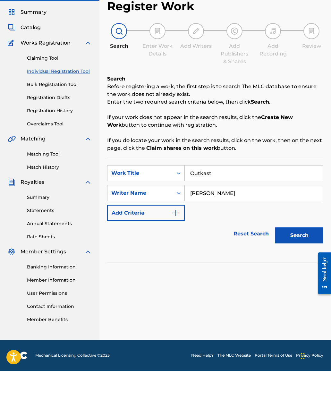
type input "[PERSON_NAME]"
click at [296, 264] on button "Search" at bounding box center [299, 272] width 48 height 16
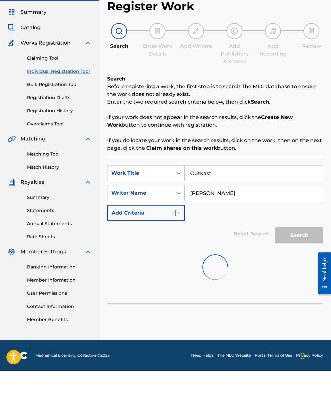
scroll to position [21, 0]
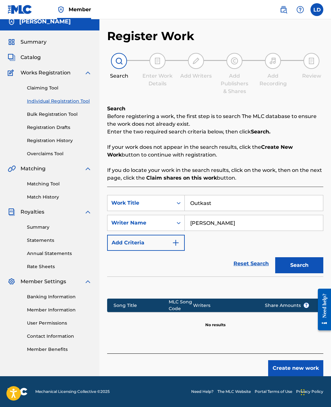
click at [290, 360] on button "Create new work" at bounding box center [295, 368] width 55 height 16
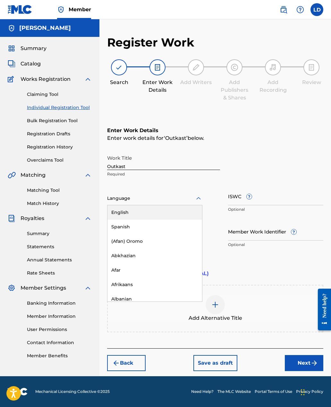
click at [122, 205] on div "English" at bounding box center [154, 212] width 95 height 14
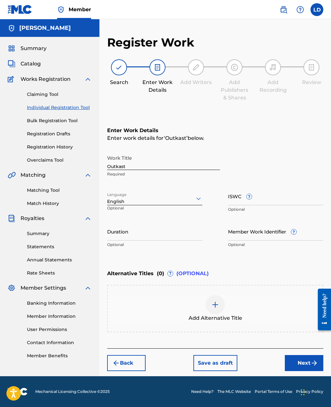
click at [297, 355] on button "Next" at bounding box center [304, 363] width 38 height 16
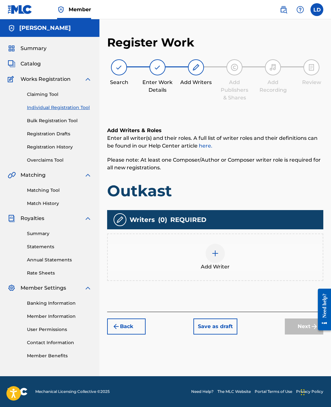
click at [211, 244] on div at bounding box center [215, 253] width 19 height 19
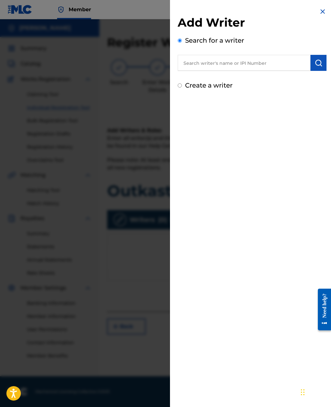
click at [192, 69] on input "text" at bounding box center [244, 63] width 133 height 16
type input "[PERSON_NAME]"
click at [320, 66] on img "submit" at bounding box center [319, 63] width 8 height 8
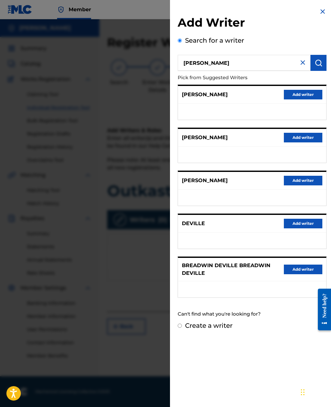
click at [326, 12] on img at bounding box center [323, 12] width 8 height 8
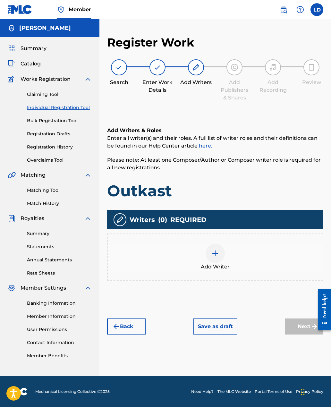
click at [219, 250] on img at bounding box center [215, 254] width 8 height 8
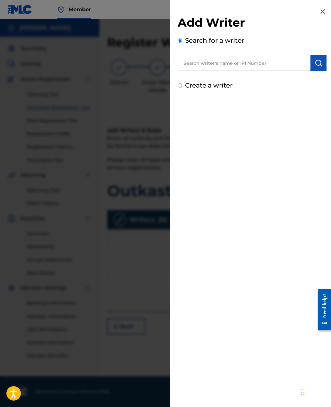
click at [215, 85] on label "Create a writer" at bounding box center [208, 85] width 47 height 8
radio input "true"
click at [182, 85] on input "Create a writer" at bounding box center [180, 85] width 4 height 4
radio input "false"
radio input "true"
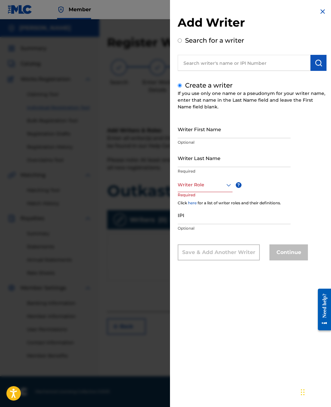
click at [222, 131] on input "Writer First Name" at bounding box center [234, 129] width 113 height 18
type input "Lauren"
click at [209, 160] on input "Writer Last Name" at bounding box center [234, 158] width 113 height 18
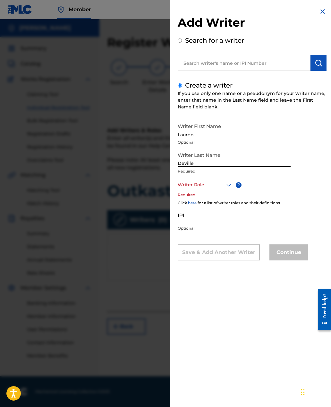
type input "Deville"
click at [217, 190] on div "Writer Role" at bounding box center [205, 185] width 55 height 14
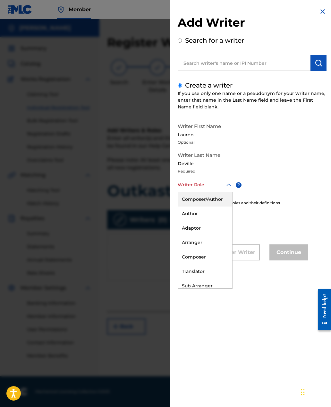
click at [218, 200] on div "Composer/Author" at bounding box center [205, 199] width 54 height 14
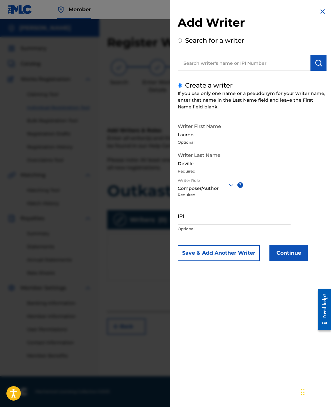
click at [183, 215] on input "IPI" at bounding box center [234, 216] width 113 height 18
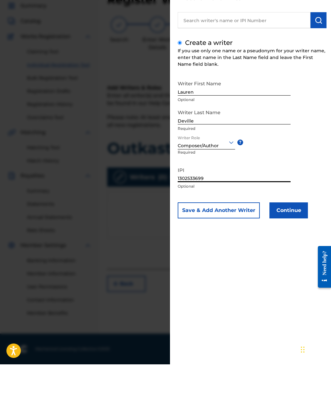
type input "1302533699"
click at [294, 245] on button "Continue" at bounding box center [288, 253] width 38 height 16
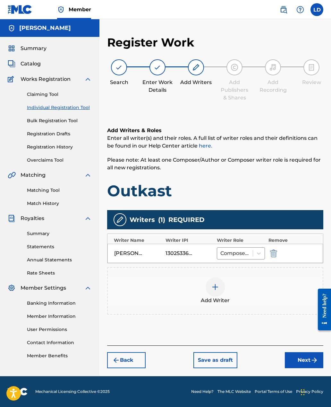
click at [304, 352] on button "Next" at bounding box center [304, 360] width 38 height 16
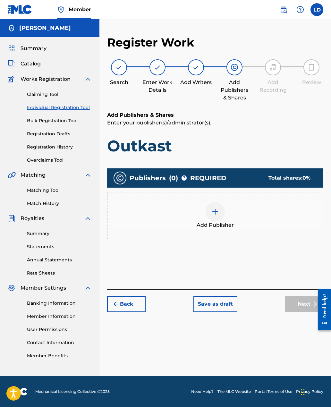
click at [217, 221] on span "Add Publisher" at bounding box center [215, 225] width 37 height 8
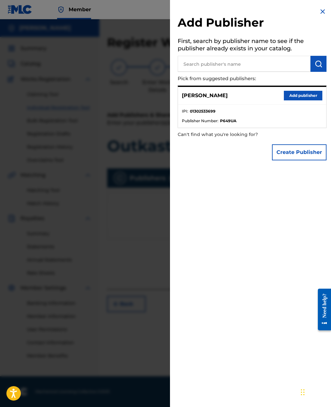
click at [240, 104] on div "[PERSON_NAME] Add publisher" at bounding box center [252, 96] width 148 height 18
click at [302, 158] on button "Create Publisher" at bounding box center [299, 152] width 55 height 16
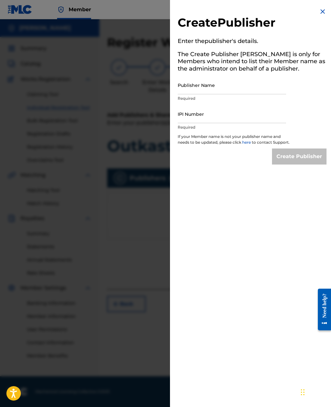
click at [322, 11] on img at bounding box center [323, 12] width 8 height 8
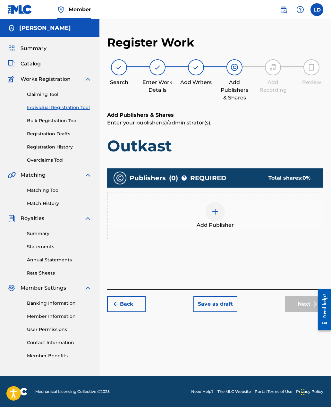
click at [217, 208] on img at bounding box center [215, 212] width 8 height 8
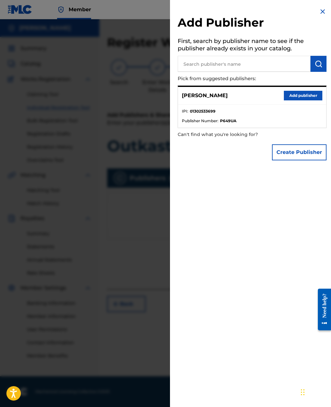
click at [299, 93] on button "Add publisher" at bounding box center [303, 96] width 38 height 10
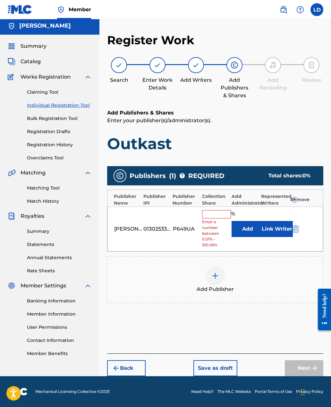
click at [216, 210] on input "text" at bounding box center [216, 214] width 29 height 8
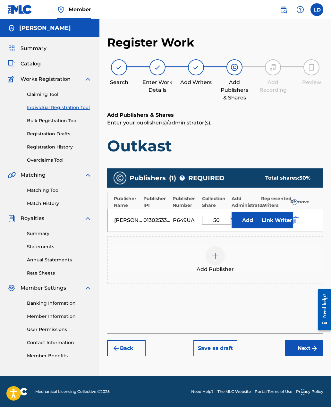
type input "50"
click at [218, 252] on img at bounding box center [215, 256] width 8 height 8
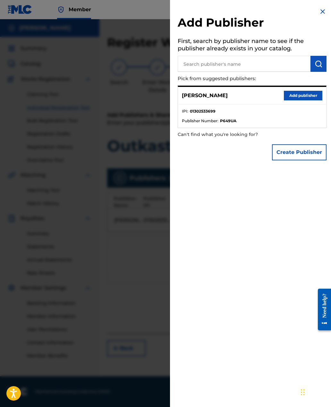
click at [296, 151] on button "Create Publisher" at bounding box center [299, 152] width 55 height 16
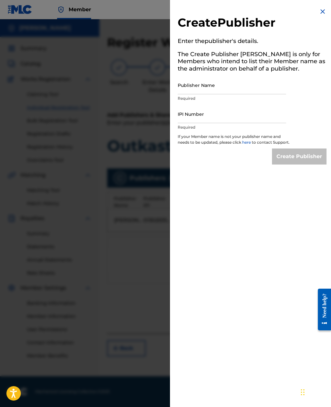
click at [227, 90] on input "Publisher Name" at bounding box center [232, 85] width 108 height 18
type input "[PERSON_NAME]"
click at [214, 118] on input "IPI Number" at bounding box center [232, 114] width 108 height 18
type input "00733490737"
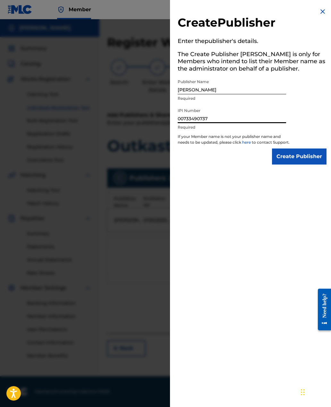
click at [297, 163] on input "Create Publisher" at bounding box center [299, 157] width 55 height 16
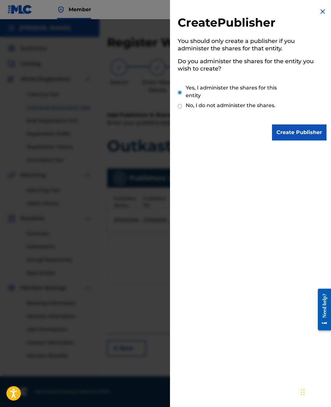
click at [295, 137] on input "Create Publisher" at bounding box center [299, 132] width 55 height 16
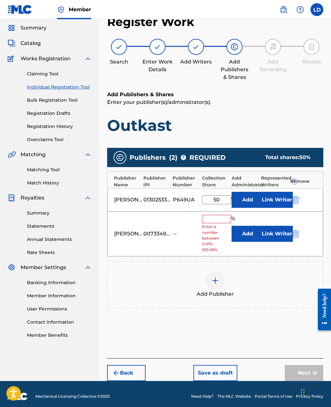
click at [213, 218] on input "text" at bounding box center [216, 219] width 29 height 8
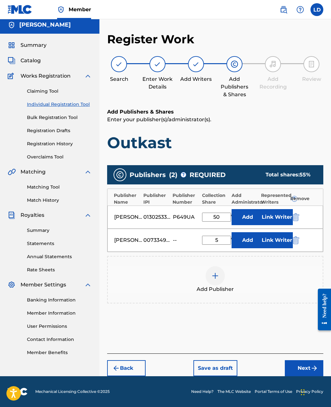
type input "50"
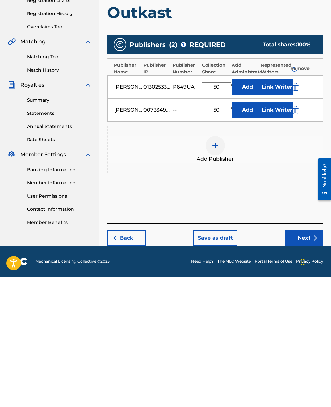
click at [303, 360] on button "Next" at bounding box center [304, 368] width 38 height 16
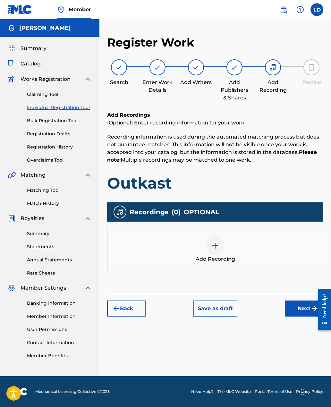
click at [299, 301] on button "Next" at bounding box center [304, 309] width 38 height 16
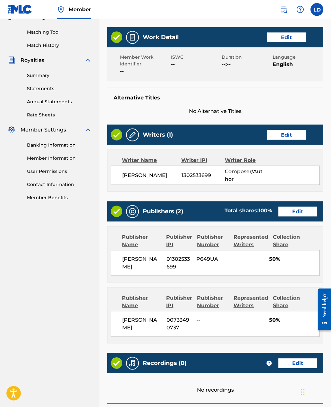
scroll to position [187, 0]
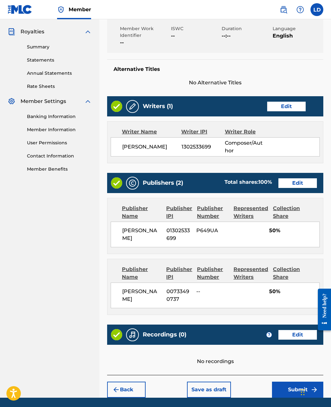
click at [287, 385] on button "Submit" at bounding box center [297, 390] width 51 height 16
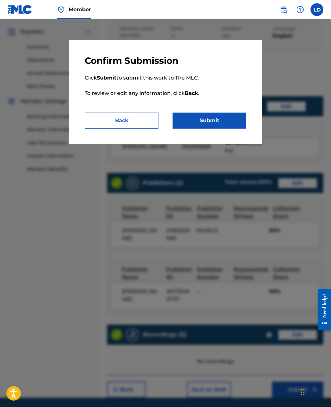
click at [228, 122] on button "Submit" at bounding box center [210, 121] width 74 height 16
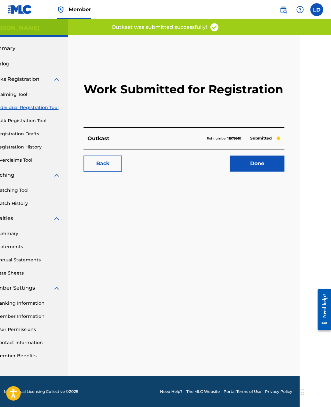
scroll to position [0, 32]
